Goal: Check status: Check status

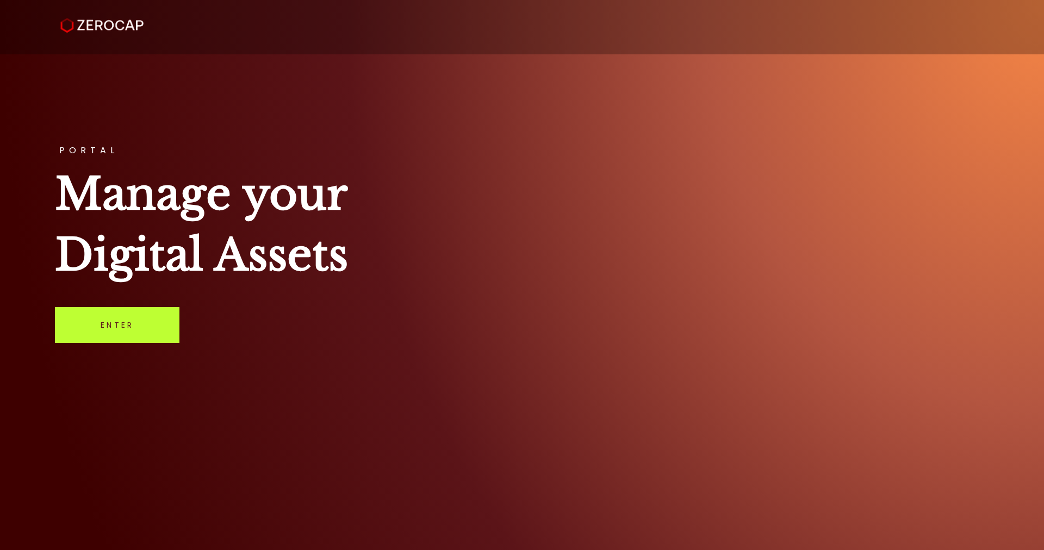
click at [145, 322] on link "Enter" at bounding box center [117, 325] width 125 height 36
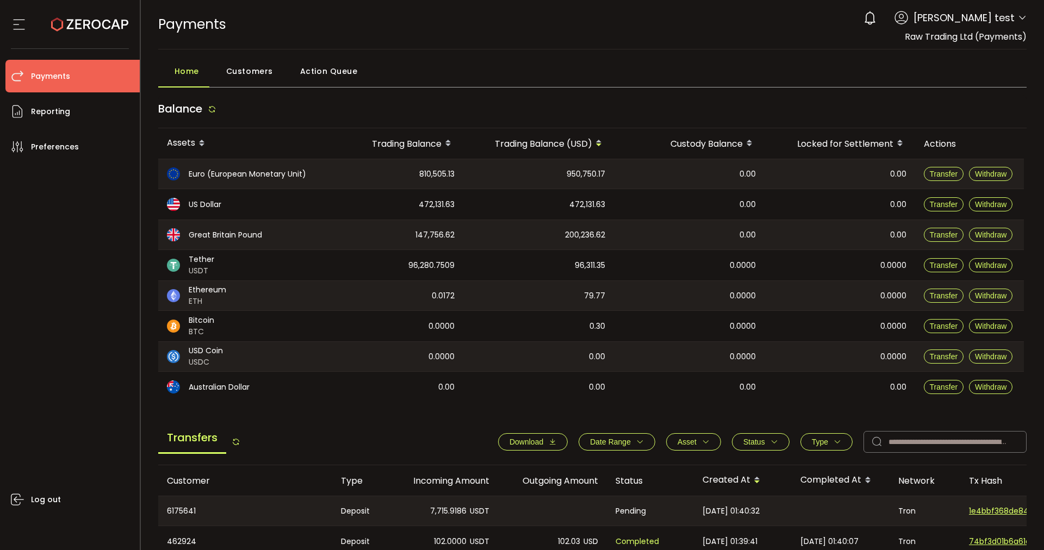
click at [317, 76] on span "Action Queue" at bounding box center [329, 71] width 58 height 22
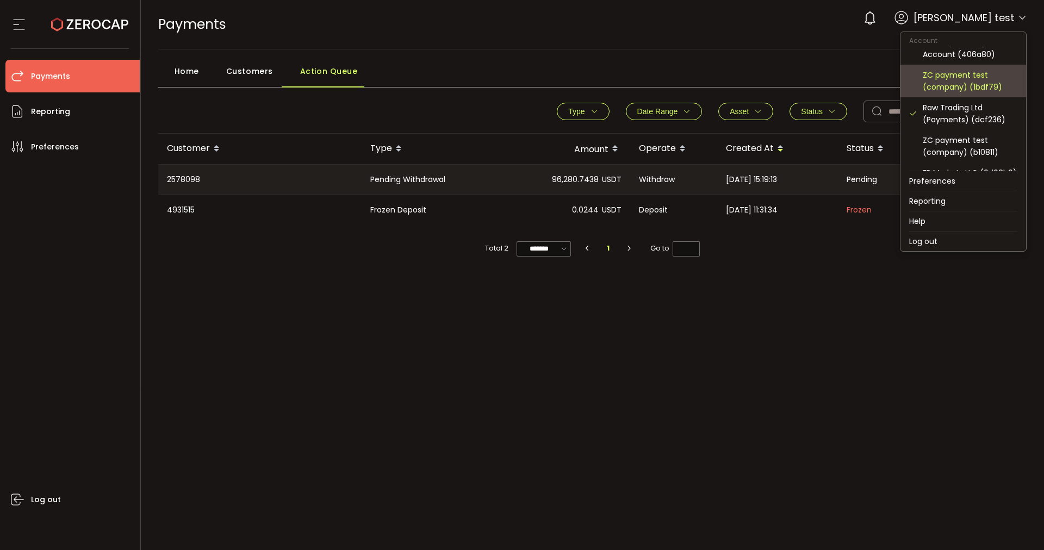
scroll to position [136, 0]
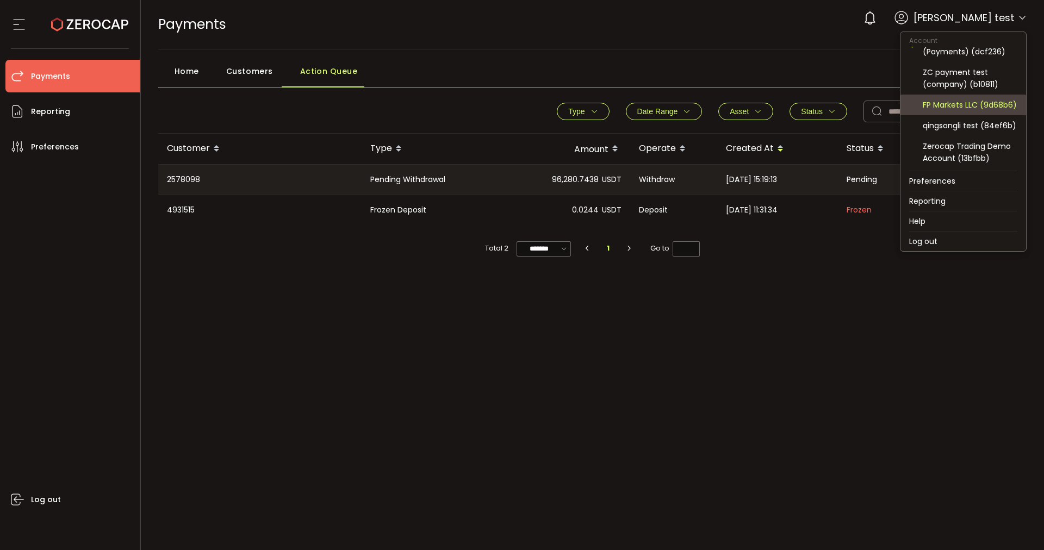
click at [976, 101] on div "FP Markets LLC (9d68b6)" at bounding box center [970, 105] width 95 height 12
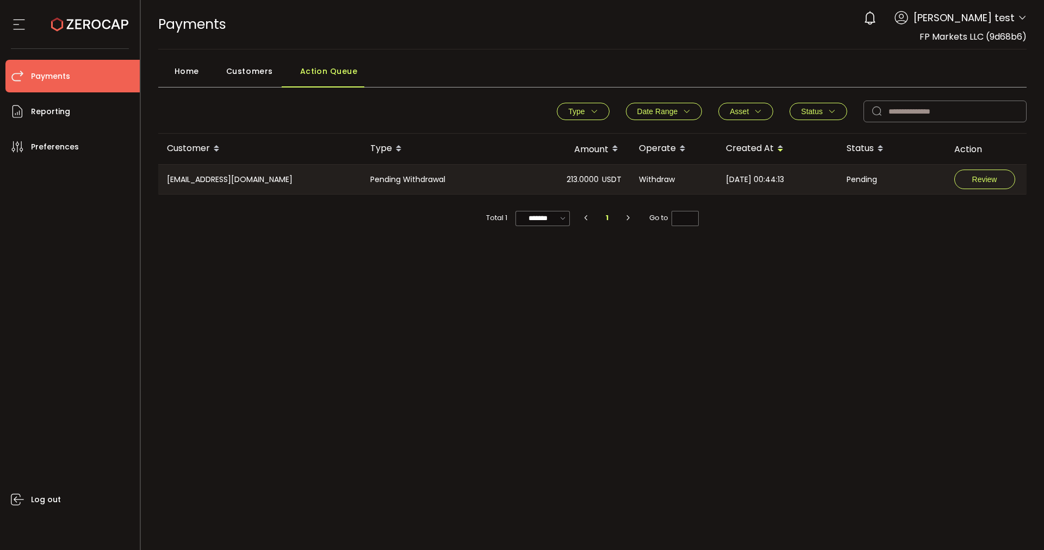
click at [198, 72] on div "Home" at bounding box center [184, 73] width 52 height 27
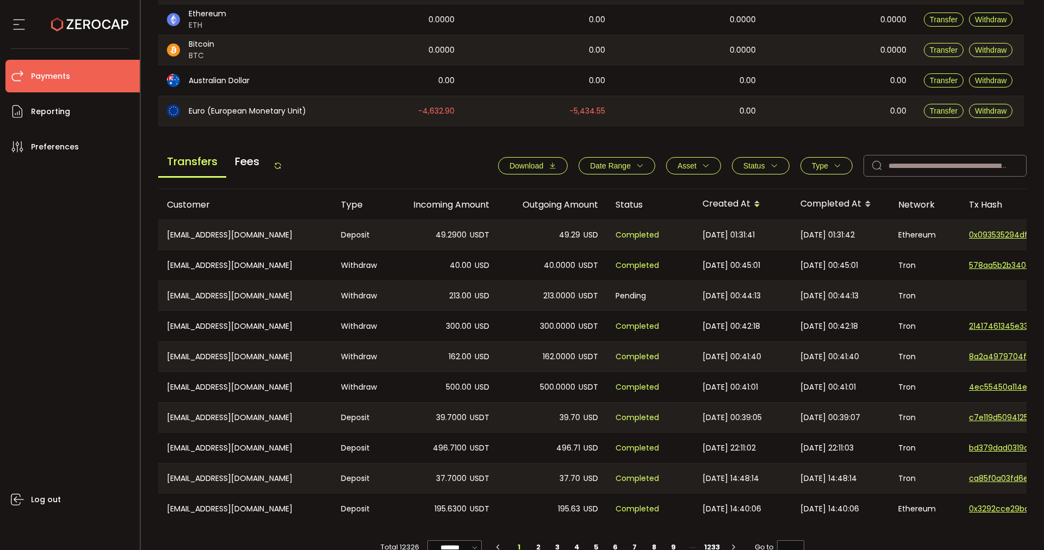
scroll to position [331, 0]
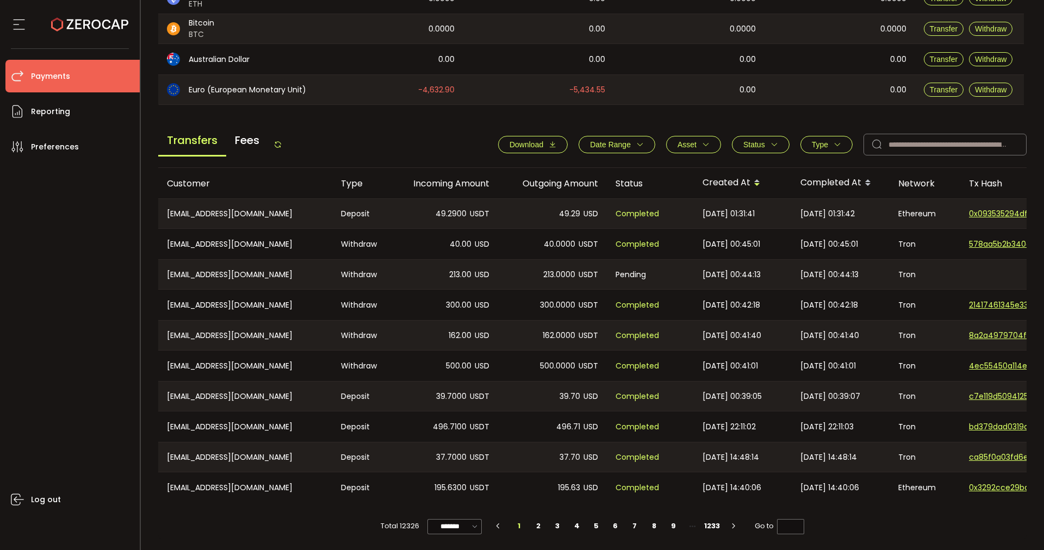
click at [762, 390] on span "2025-09-15 00:39:05" at bounding box center [732, 396] width 59 height 13
click at [815, 140] on span "Type" at bounding box center [820, 144] width 16 height 9
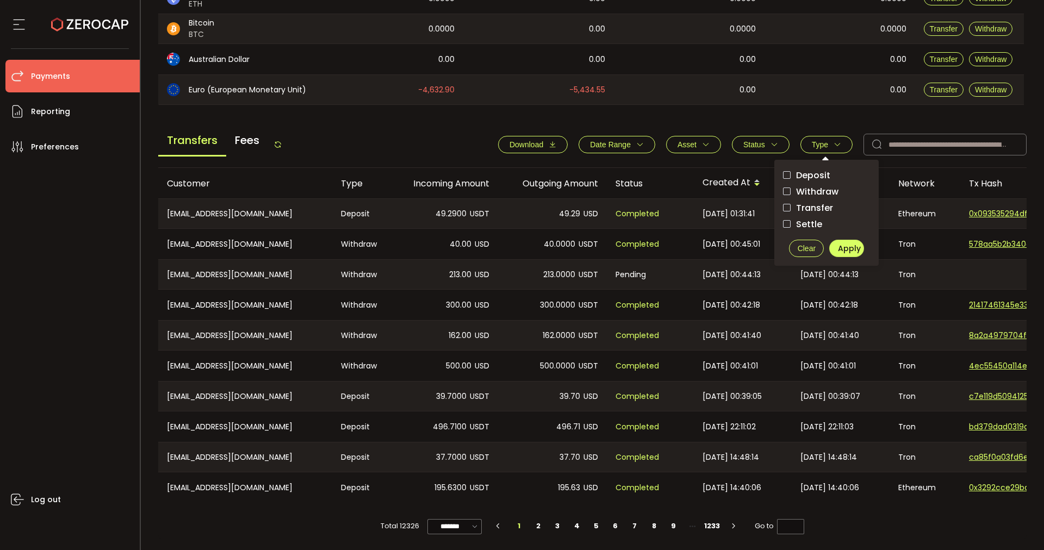
click at [766, 141] on span "Status" at bounding box center [760, 144] width 35 height 9
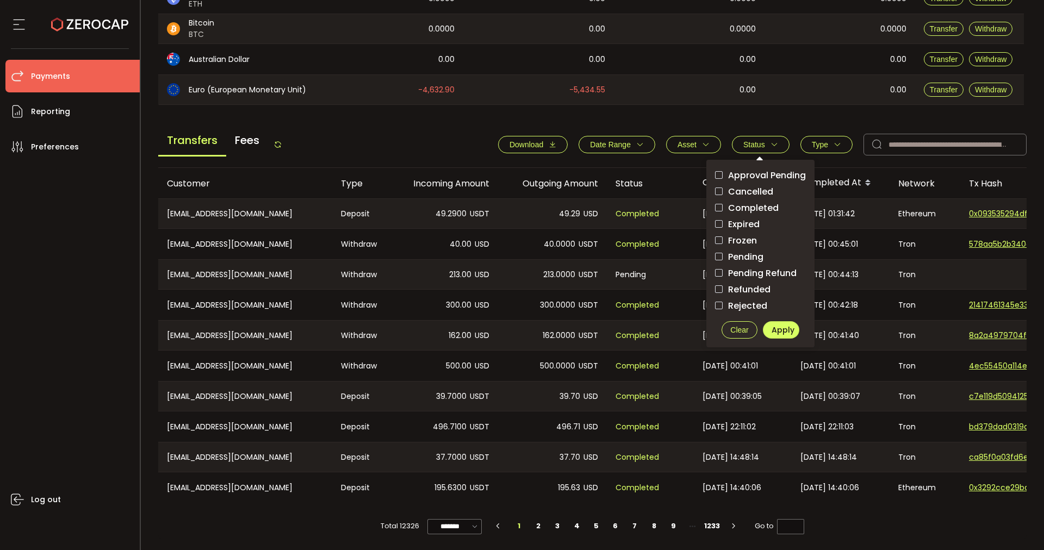
click at [744, 252] on span "Pending" at bounding box center [743, 257] width 41 height 10
click at [785, 326] on span "Apply" at bounding box center [783, 330] width 23 height 11
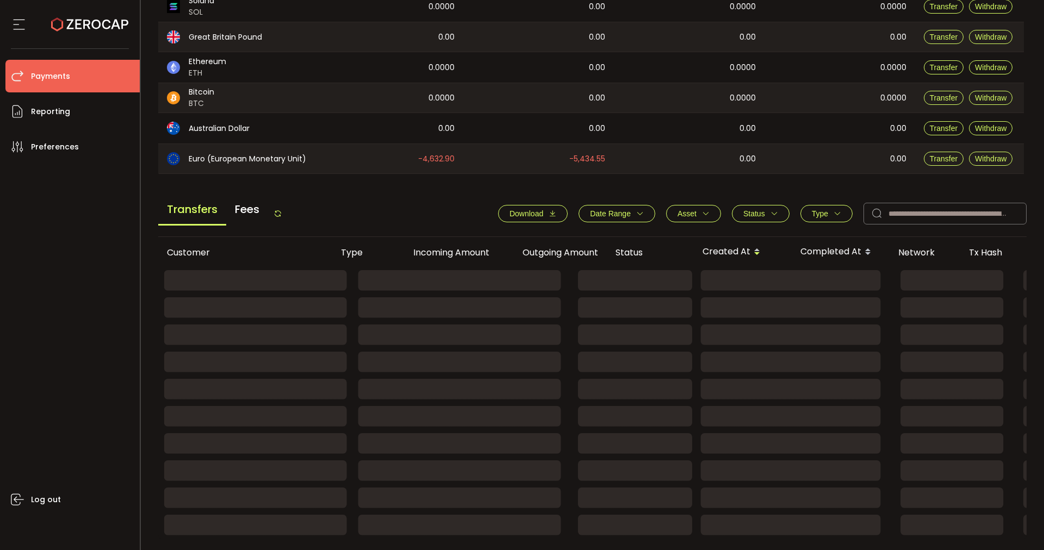
scroll to position [262, 0]
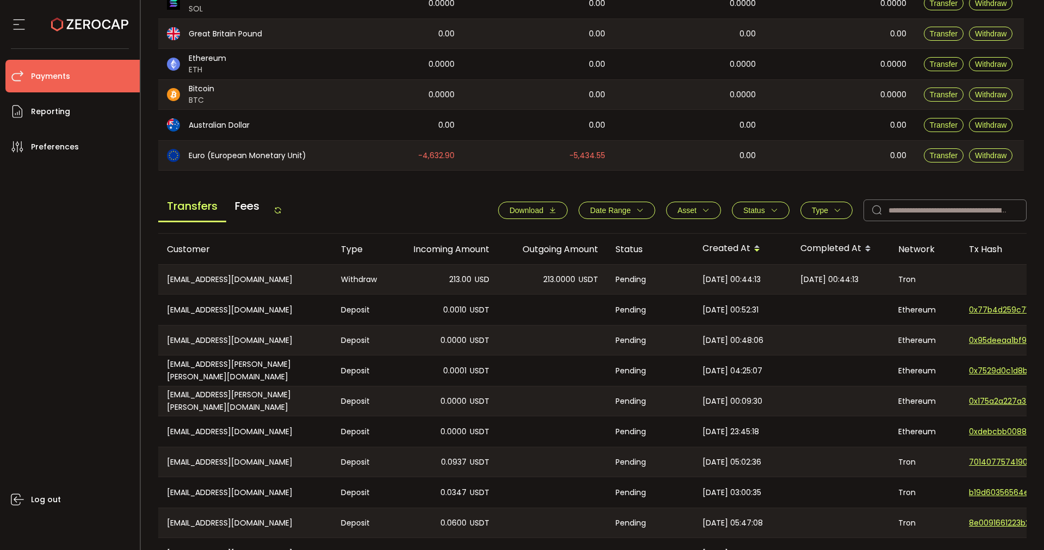
click at [834, 208] on icon "button" at bounding box center [838, 211] width 8 height 8
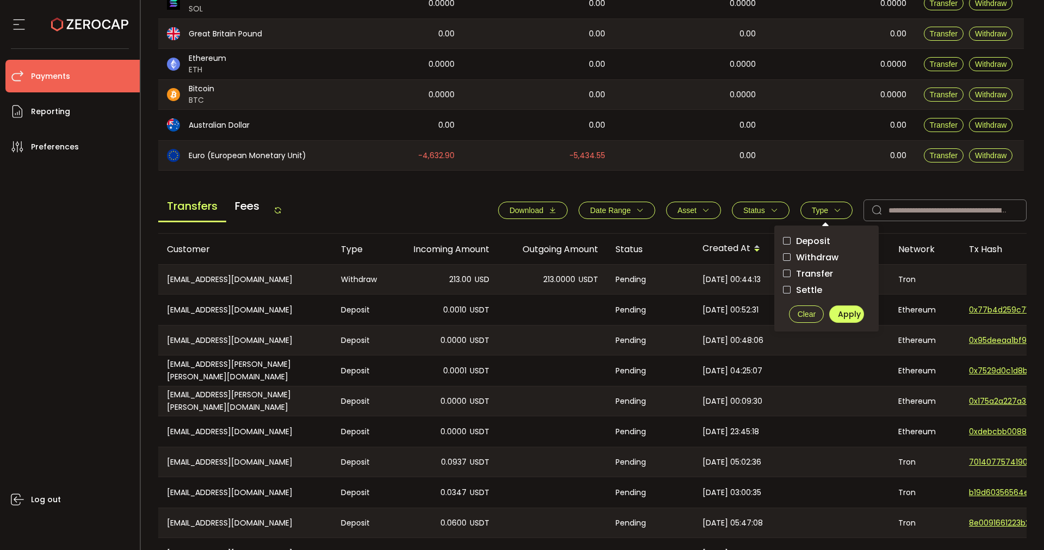
click at [816, 258] on span "Withdraw" at bounding box center [815, 257] width 48 height 10
click at [845, 321] on button "Apply" at bounding box center [846, 314] width 35 height 17
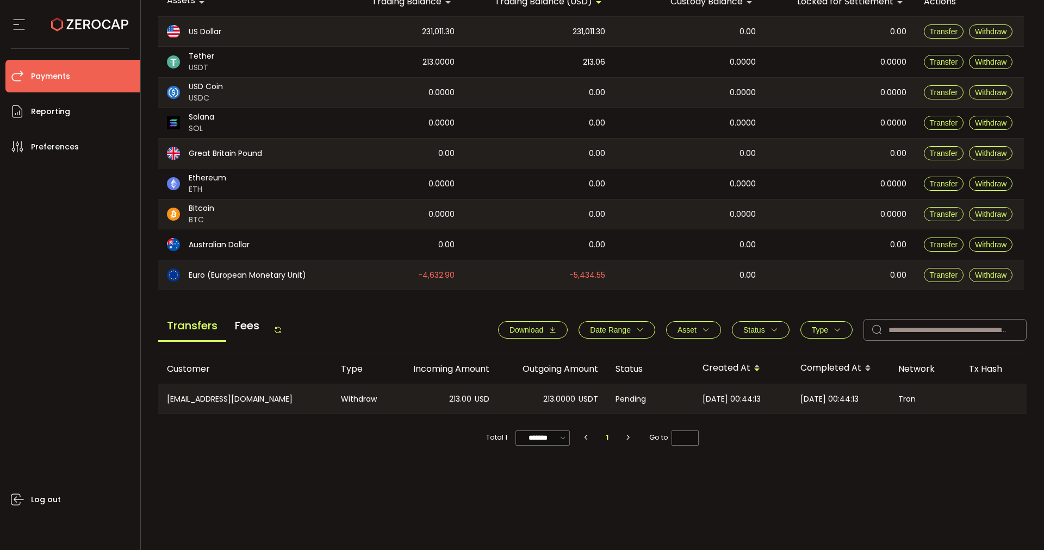
scroll to position [142, 0]
click at [820, 329] on span "Type" at bounding box center [820, 330] width 16 height 9
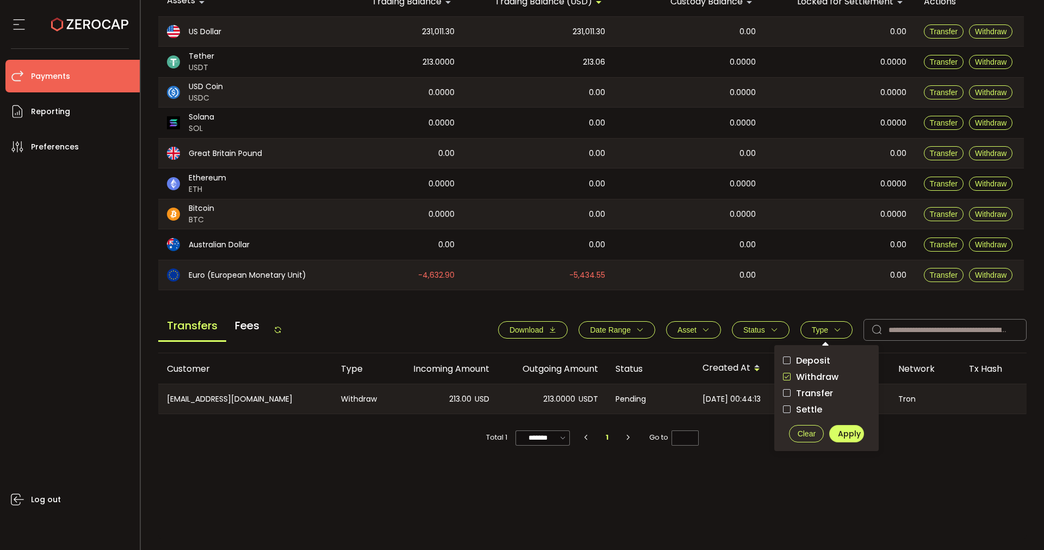
click at [766, 332] on span "Status" at bounding box center [760, 330] width 35 height 9
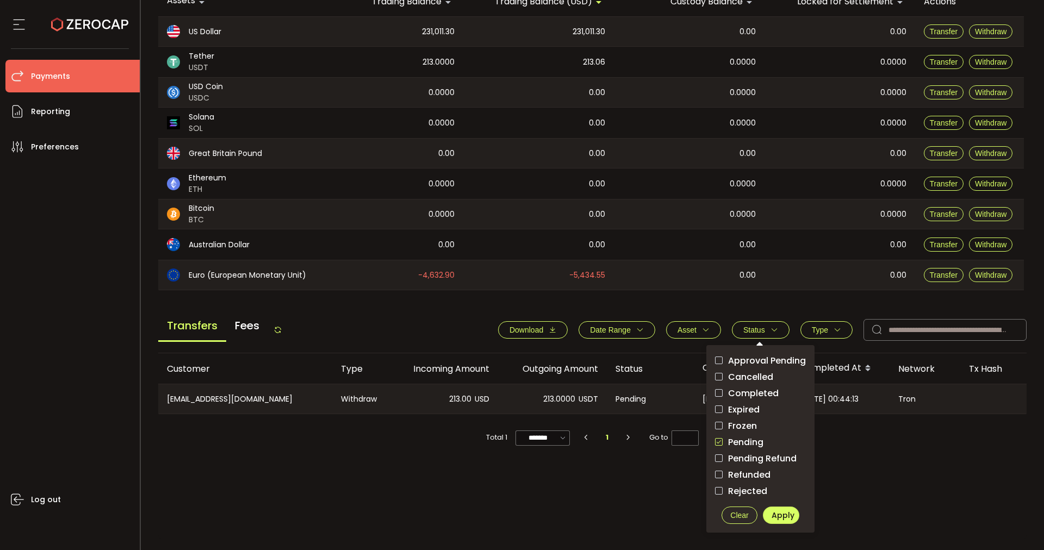
click at [747, 512] on button "Clear" at bounding box center [740, 515] width 36 height 17
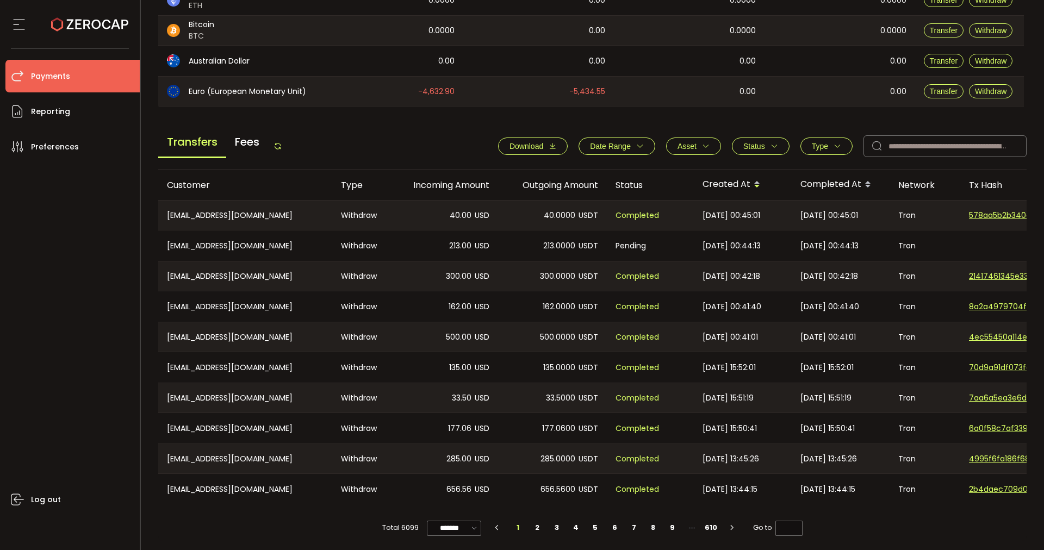
scroll to position [331, 0]
click at [828, 140] on span "Type" at bounding box center [826, 144] width 29 height 9
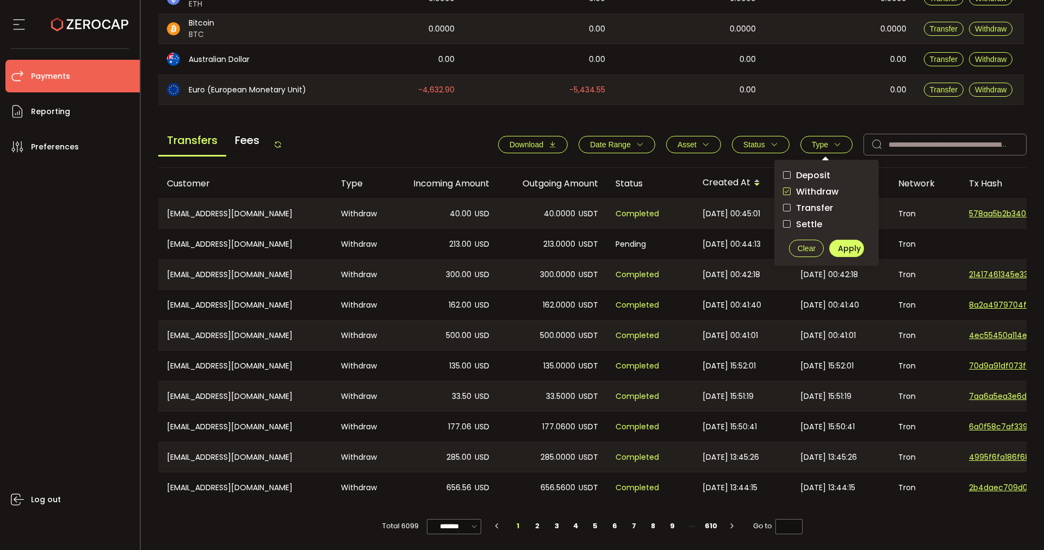
click at [423, 142] on div "Transfers Fees Download Date Range - Asset BTC ETH EUR GBP USD USDC USDT Clear …" at bounding box center [592, 147] width 869 height 41
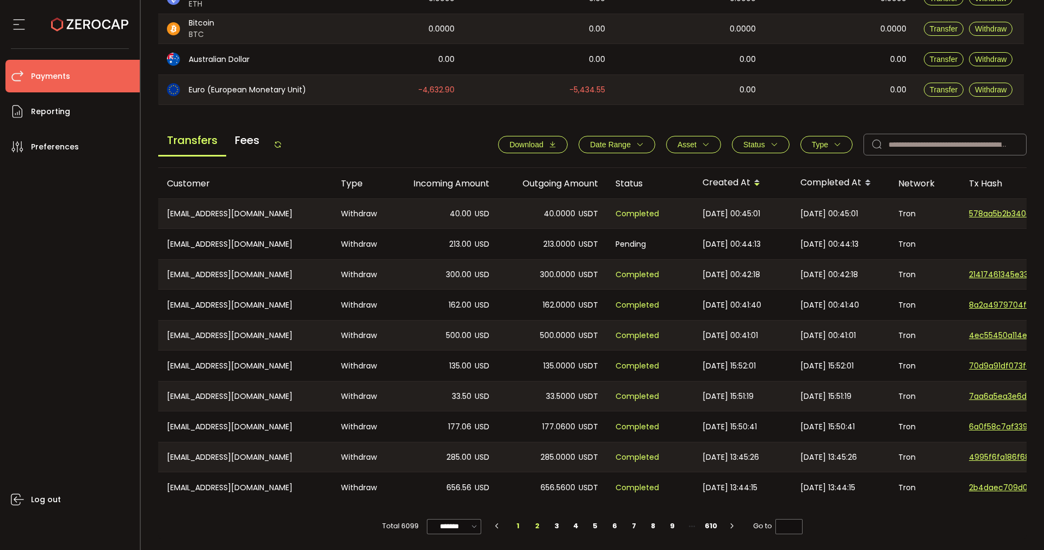
click at [539, 524] on li "2" at bounding box center [538, 526] width 20 height 15
click at [555, 526] on li "3" at bounding box center [557, 526] width 20 height 15
type input "*"
click at [539, 529] on li "2" at bounding box center [538, 526] width 20 height 15
click at [515, 526] on li "1" at bounding box center [518, 526] width 20 height 15
